Goal: Task Accomplishment & Management: Manage account settings

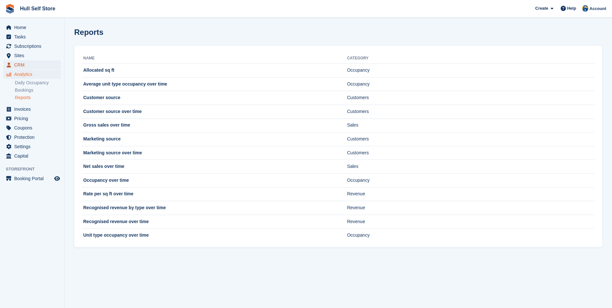
click at [47, 68] on span "CRM" at bounding box center [33, 64] width 39 height 9
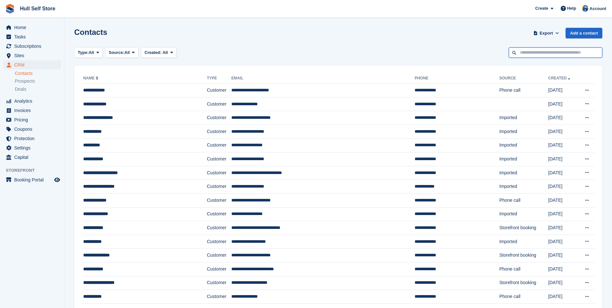
click at [542, 49] on input "text" at bounding box center [556, 52] width 94 height 11
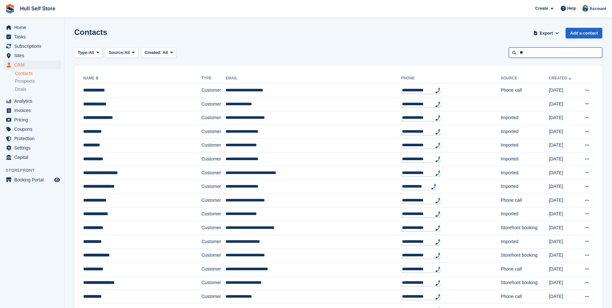
type input "*"
type input "*********"
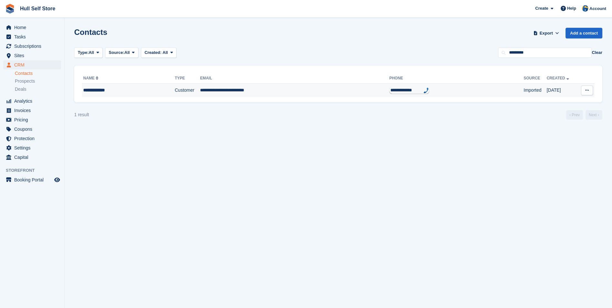
click at [278, 95] on td "**********" at bounding box center [294, 91] width 189 height 14
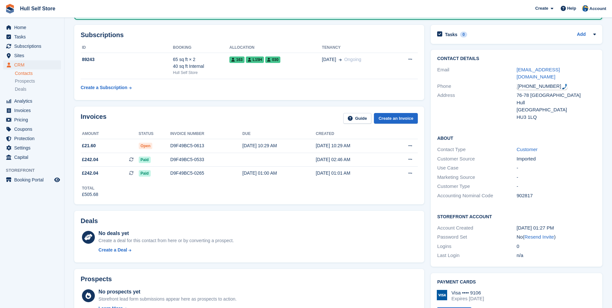
scroll to position [32, 0]
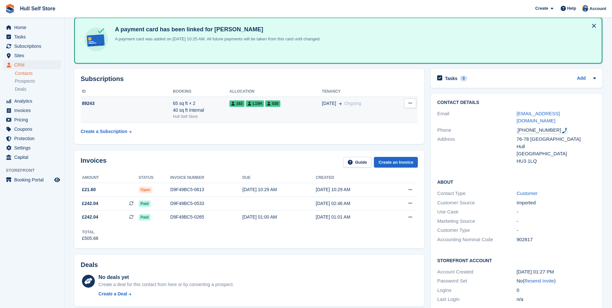
click at [229, 107] on td "163 L15H 030" at bounding box center [275, 109] width 93 height 26
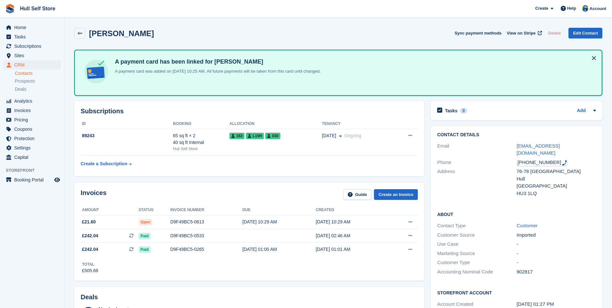
scroll to position [32, 0]
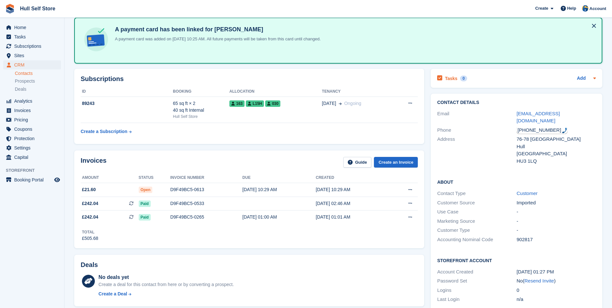
click at [509, 81] on div "Tasks 0 Add" at bounding box center [516, 78] width 159 height 9
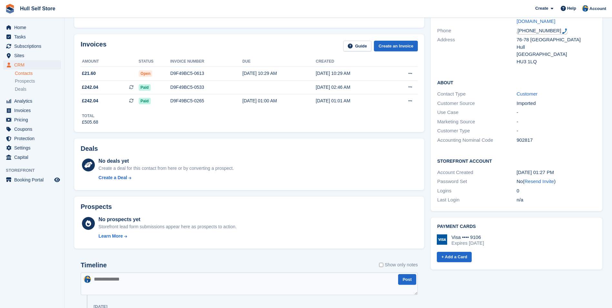
scroll to position [97, 0]
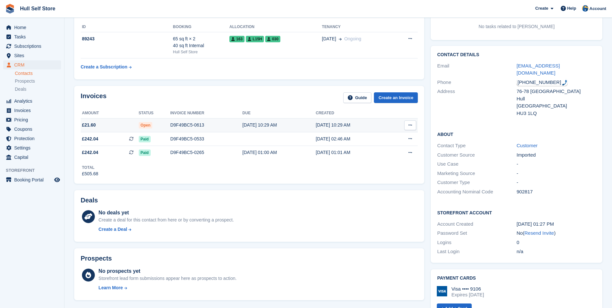
click at [193, 127] on div "D9F49BC5-0613" at bounding box center [206, 125] width 72 height 7
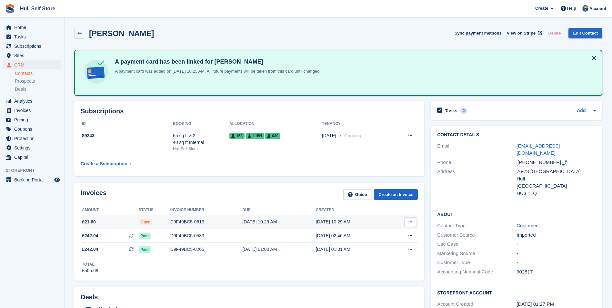
click at [287, 217] on td "[DATE] 10:29 AM" at bounding box center [278, 222] width 73 height 14
